Goal: Information Seeking & Learning: Find specific fact

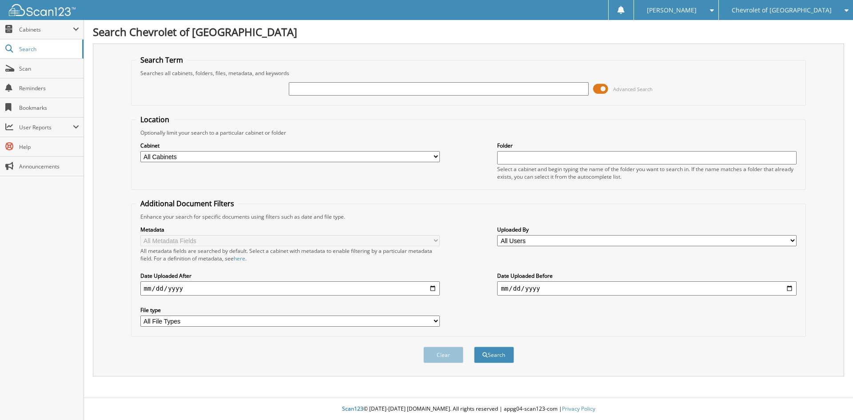
type input "t"
type input "T22244"
click at [474, 346] on button "Search" at bounding box center [494, 354] width 40 height 16
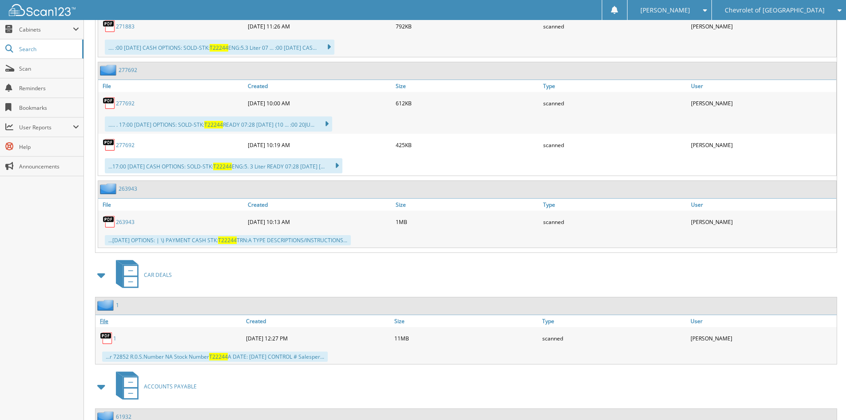
scroll to position [2715, 0]
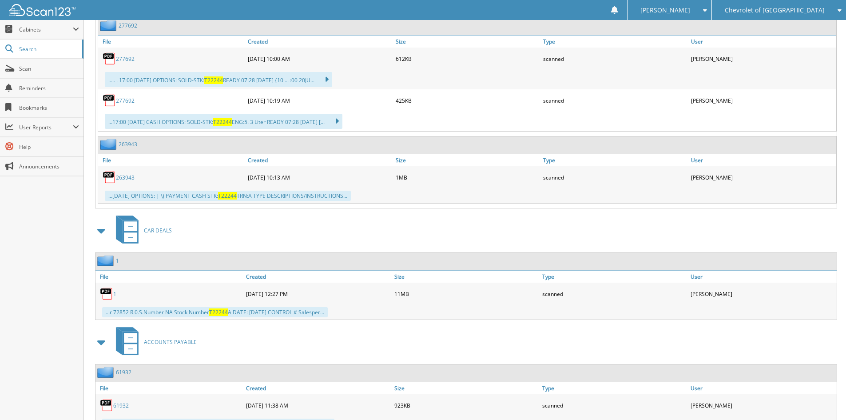
click at [114, 295] on link "1" at bounding box center [114, 294] width 3 height 8
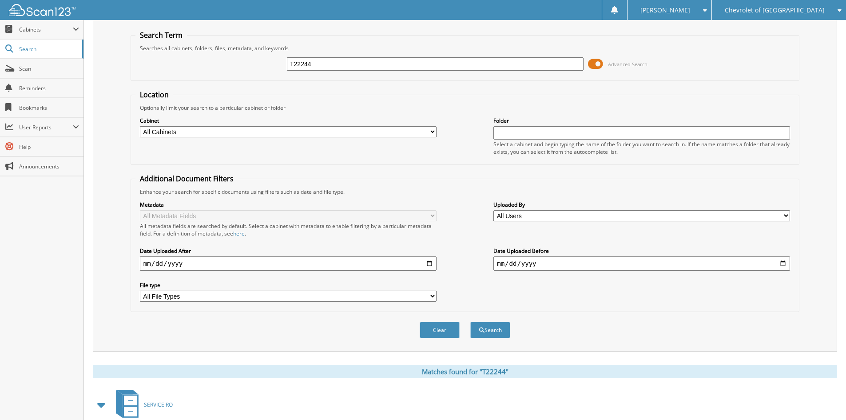
scroll to position [0, 0]
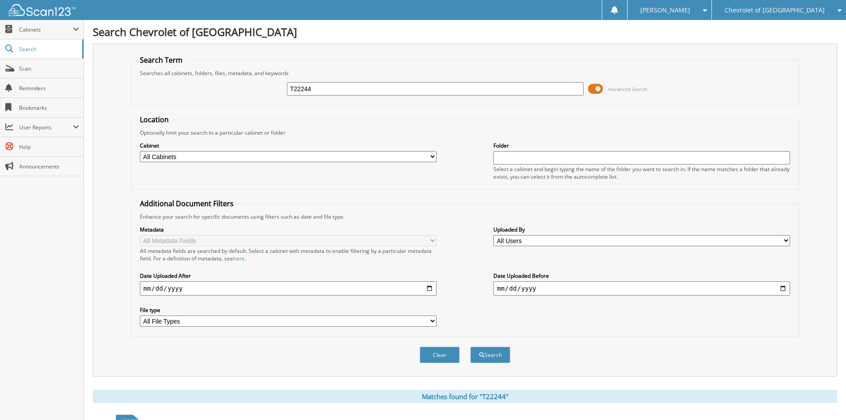
click at [597, 88] on span at bounding box center [595, 88] width 15 height 13
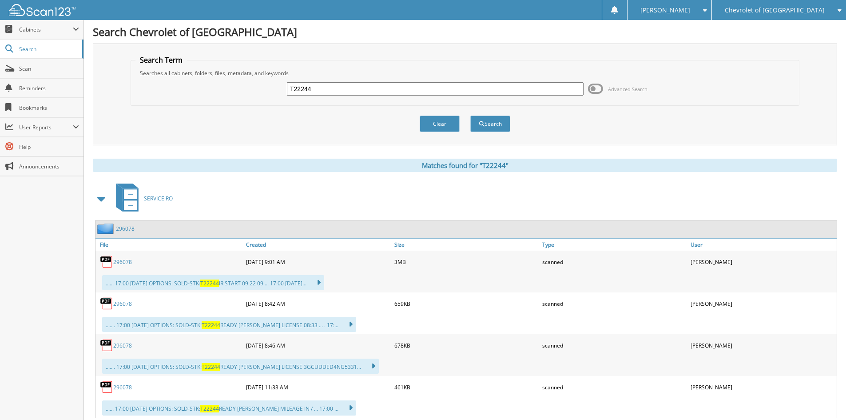
click at [100, 199] on span at bounding box center [101, 199] width 12 height 16
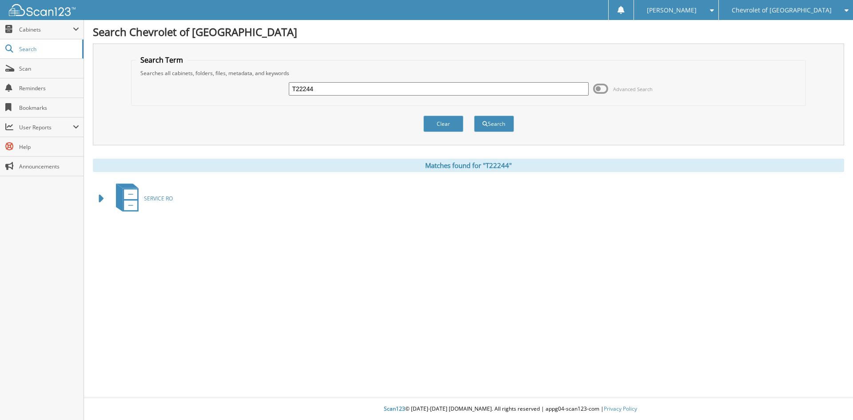
click at [100, 200] on span at bounding box center [101, 199] width 12 height 16
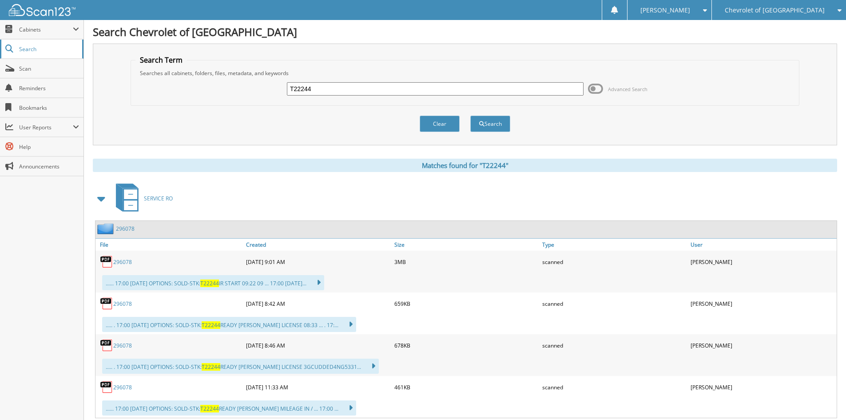
click at [26, 47] on span "Search" at bounding box center [48, 49] width 59 height 8
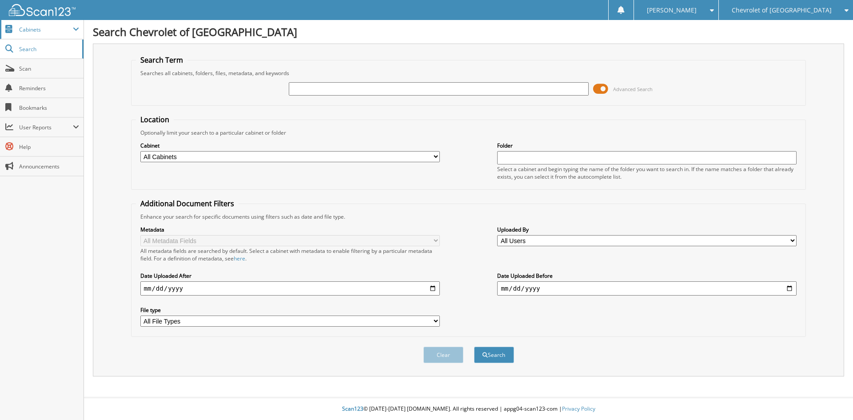
click at [36, 24] on span "Cabinets" at bounding box center [41, 29] width 83 height 19
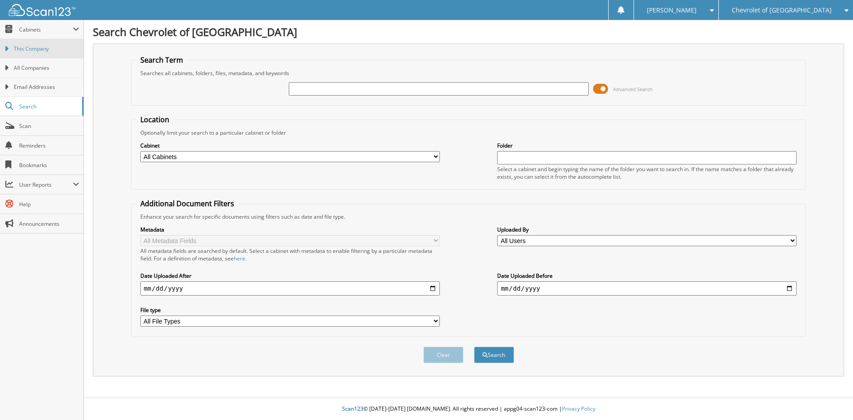
click at [34, 50] on span "This Company" at bounding box center [46, 49] width 65 height 8
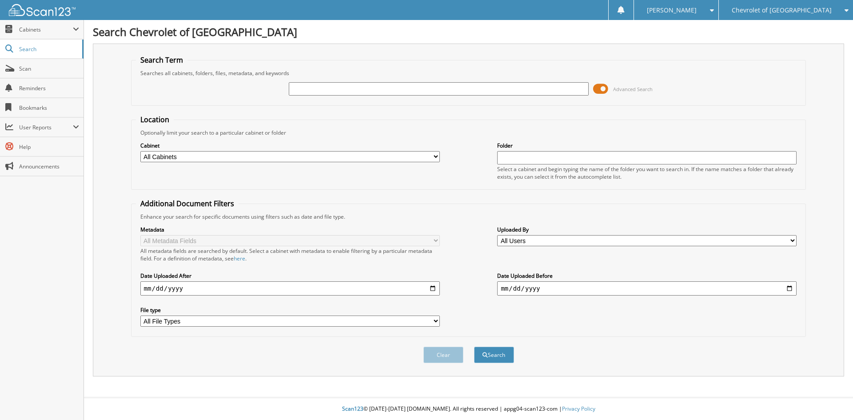
click at [298, 86] on input "text" at bounding box center [438, 88] width 299 height 13
type input "LOPEZCAMACHO"
click at [474, 346] on button "Search" at bounding box center [494, 354] width 40 height 16
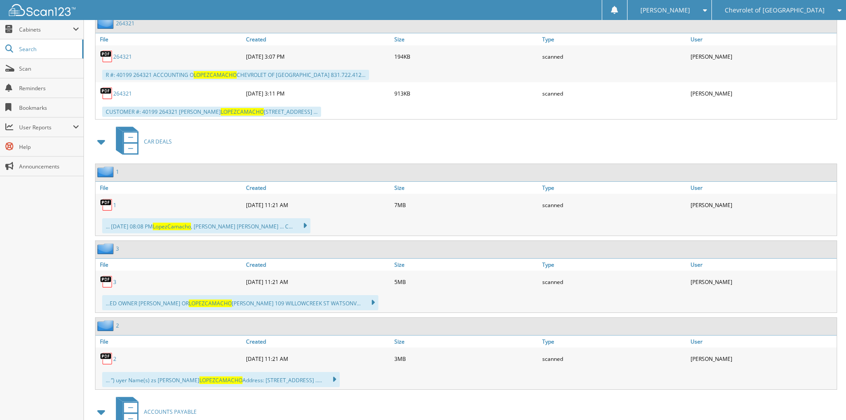
scroll to position [2620, 0]
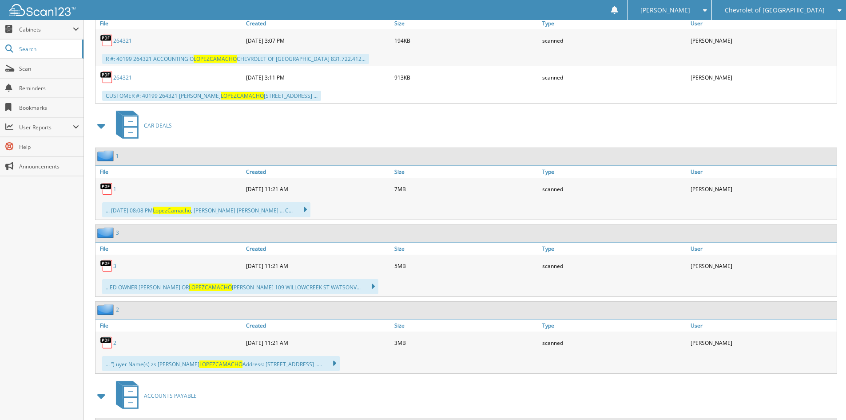
click at [108, 188] on img at bounding box center [106, 188] width 13 height 13
click at [115, 189] on link "1" at bounding box center [114, 189] width 3 height 8
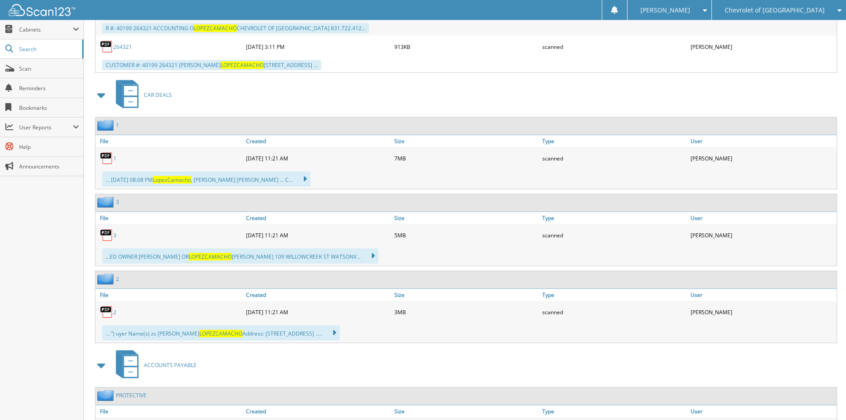
scroll to position [2665, 0]
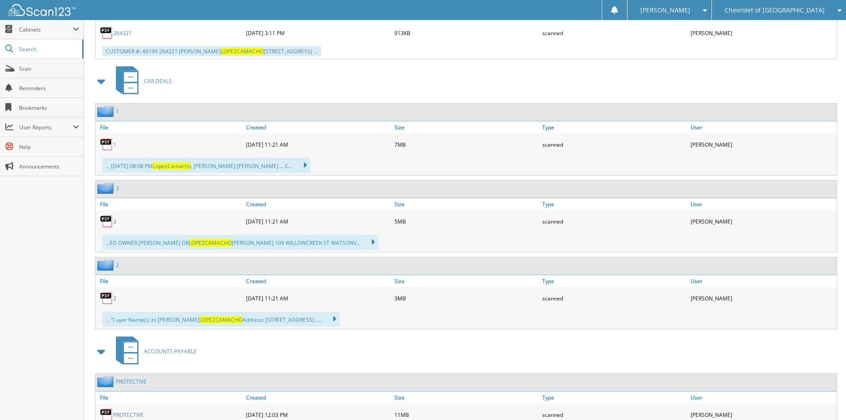
click at [113, 222] on link "3" at bounding box center [114, 222] width 3 height 8
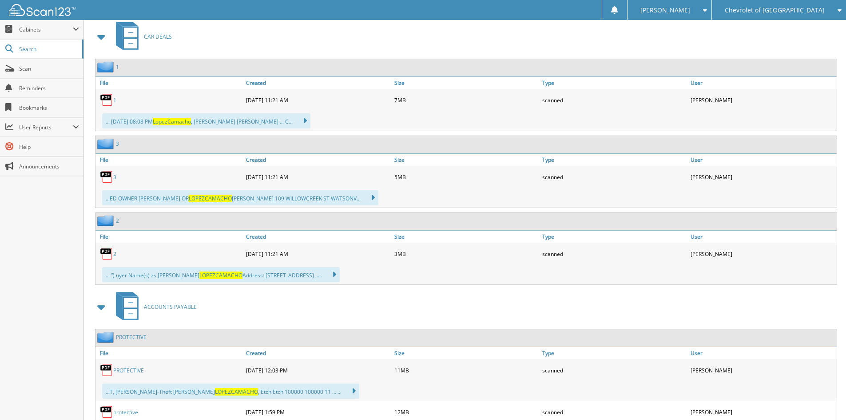
click at [114, 255] on link "2" at bounding box center [114, 254] width 3 height 8
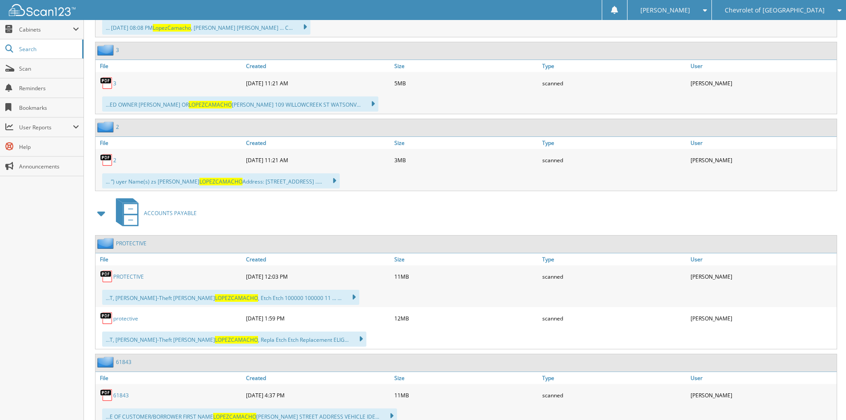
scroll to position [2842, 0]
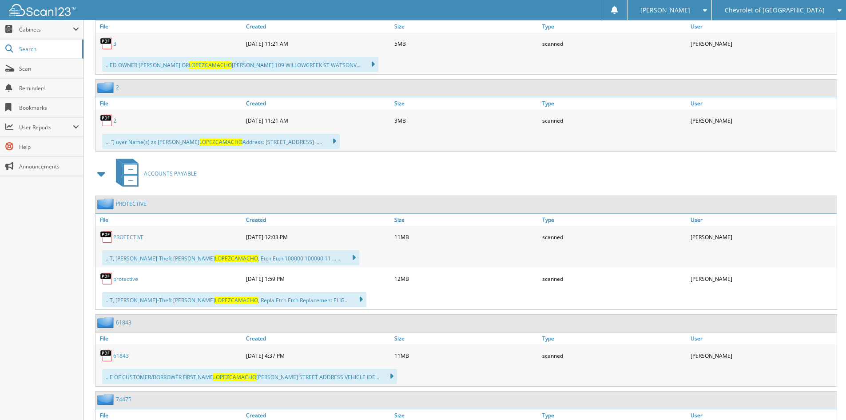
click at [131, 237] on link "PROTECTIVE" at bounding box center [128, 237] width 31 height 8
